Goal: Information Seeking & Learning: Learn about a topic

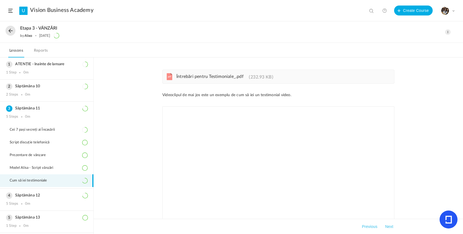
click at [10, 30] on button at bounding box center [11, 31] width 10 height 10
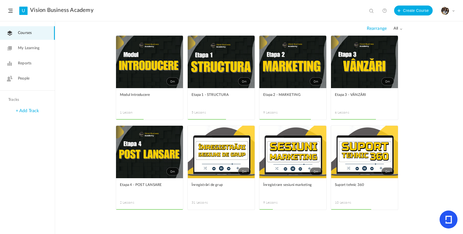
click at [149, 181] on figcaption "Etapa 4 - POST LANSARE 2 Lessons" at bounding box center [149, 193] width 67 height 31
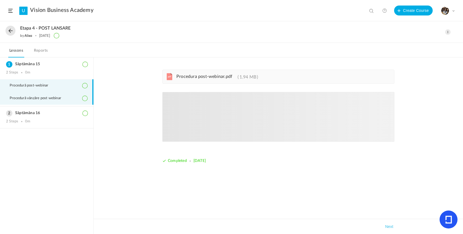
click at [42, 97] on span "Procedură vânzăre post webinar" at bounding box center [39, 98] width 58 height 4
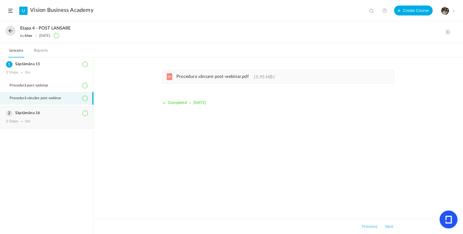
click at [30, 115] on h3 "Săptămâna 16" at bounding box center [46, 113] width 81 height 5
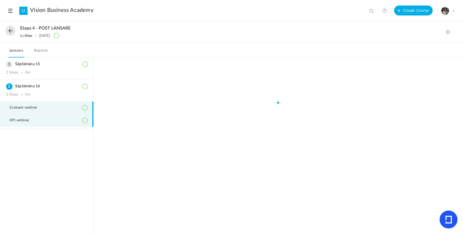
click at [44, 123] on li "KPI webinar" at bounding box center [46, 120] width 93 height 13
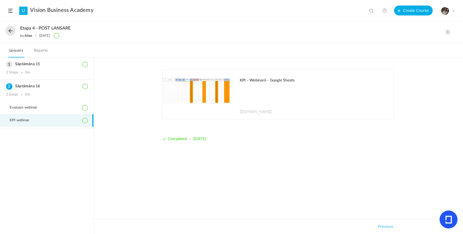
click at [276, 80] on h1 "KPI - Webinarii - Google Sheets" at bounding box center [314, 80] width 149 height 5
click at [7, 33] on button at bounding box center [11, 31] width 10 height 10
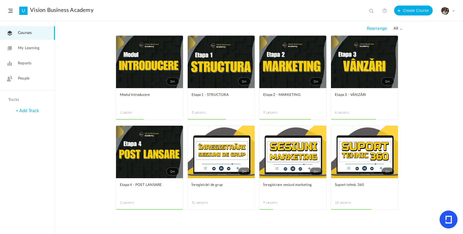
click at [361, 165] on link "0m" at bounding box center [364, 151] width 67 height 52
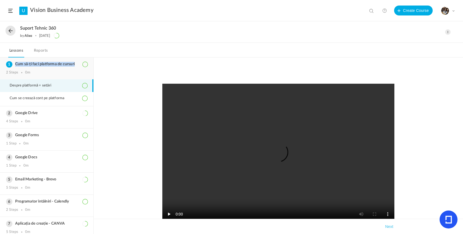
drag, startPoint x: 76, startPoint y: 66, endPoint x: 15, endPoint y: 66, distance: 61.2
click at [15, 66] on h3 "Cum să-ți faci platforma de cursuri" at bounding box center [46, 64] width 81 height 5
copy h3 "Cum să-ți faci platforma de cursuri"
